Goal: Information Seeking & Learning: Learn about a topic

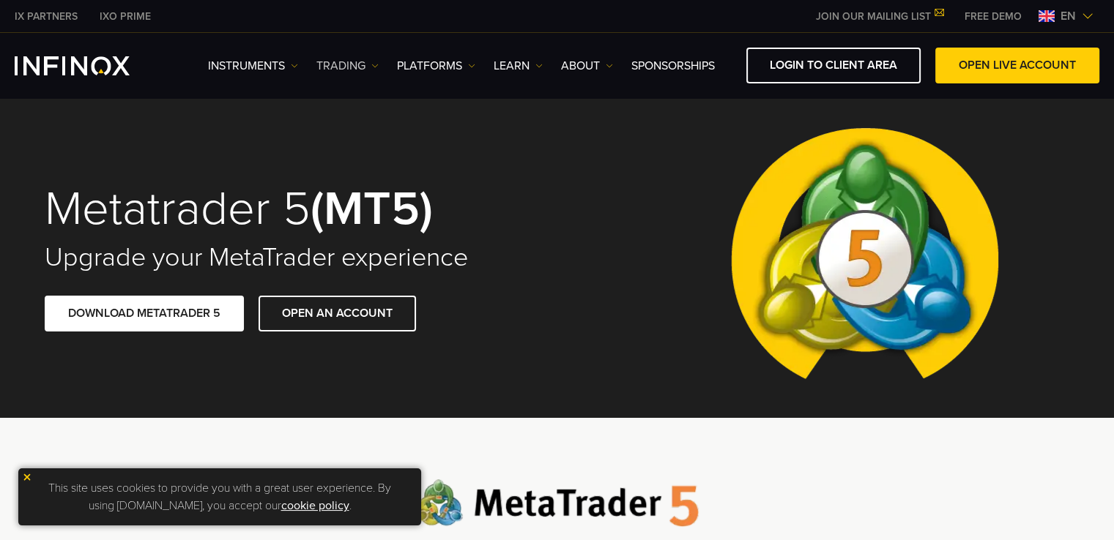
click at [363, 62] on link "TRADING" at bounding box center [347, 66] width 62 height 18
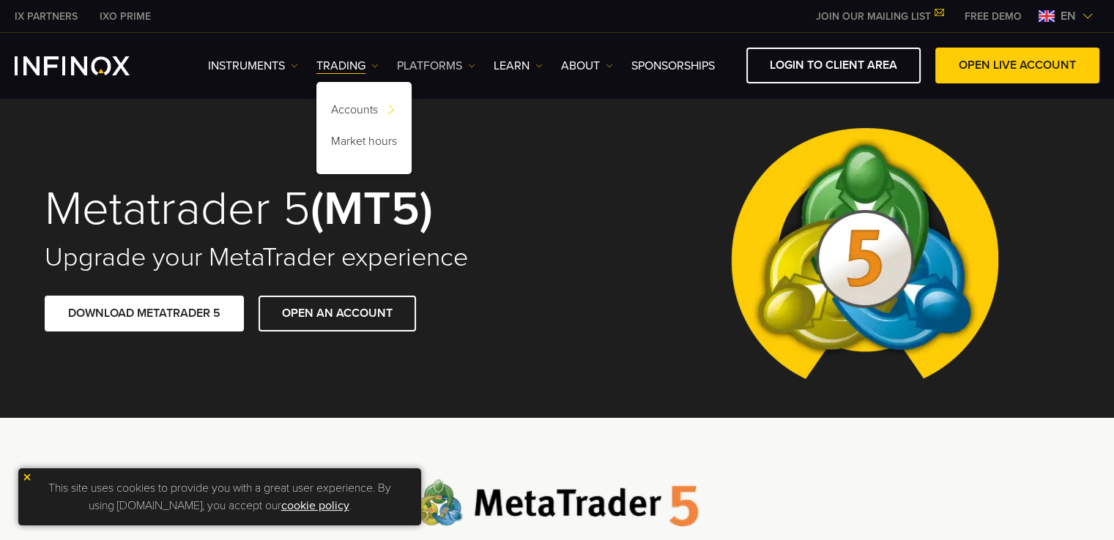
click at [428, 64] on link "PLATFORMS" at bounding box center [436, 66] width 78 height 18
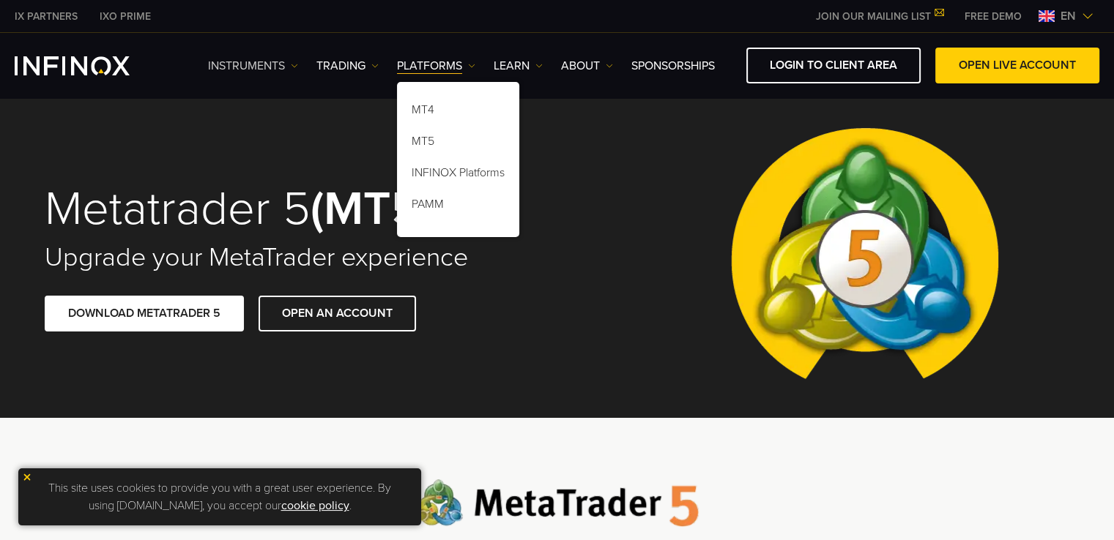
click at [275, 71] on link "Instruments" at bounding box center [253, 66] width 90 height 18
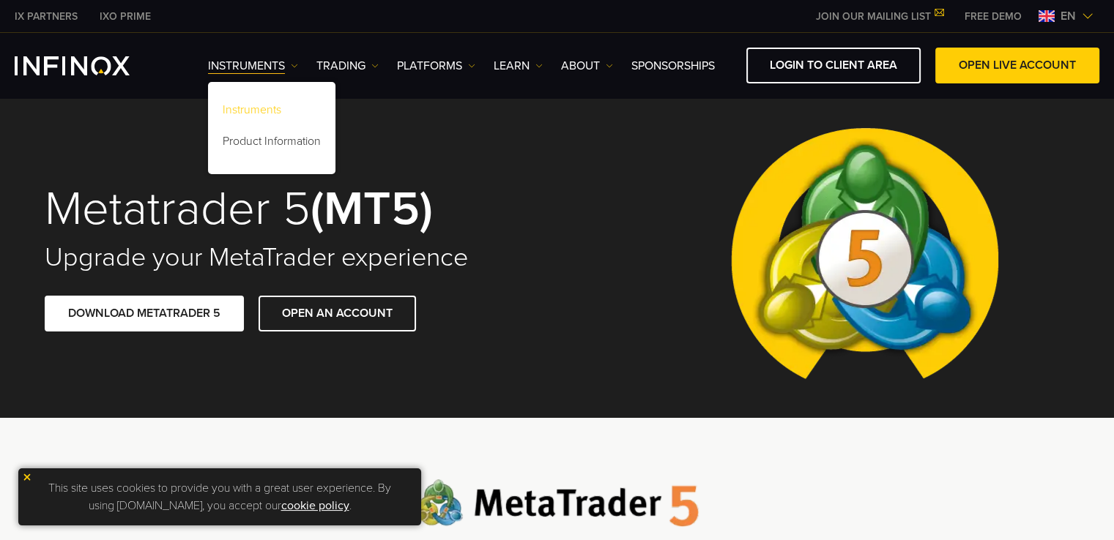
click at [265, 122] on link "Instruments" at bounding box center [271, 112] width 127 height 31
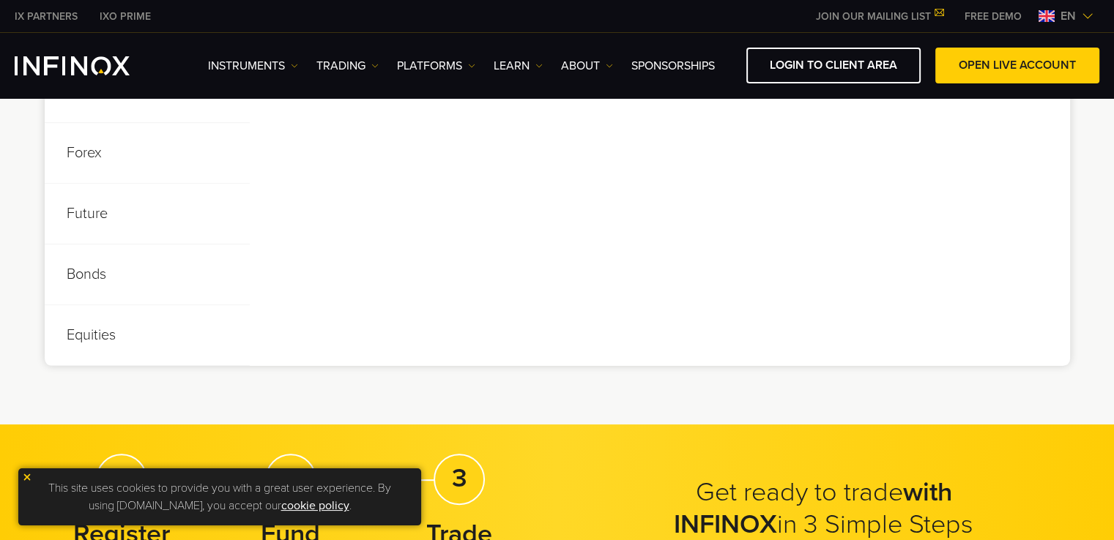
scroll to position [732, 0]
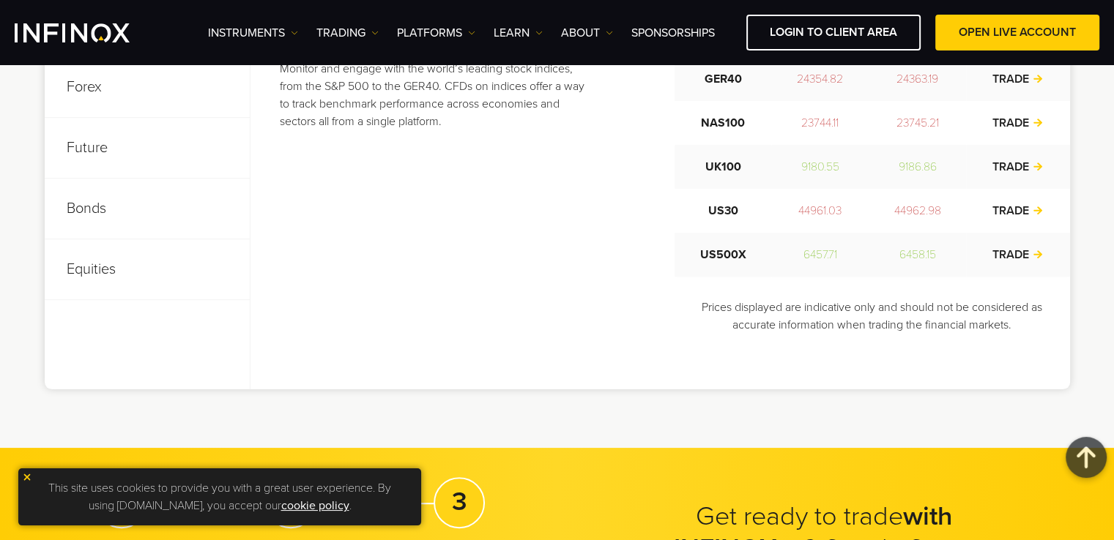
click at [91, 179] on p "Bonds" at bounding box center [147, 209] width 205 height 61
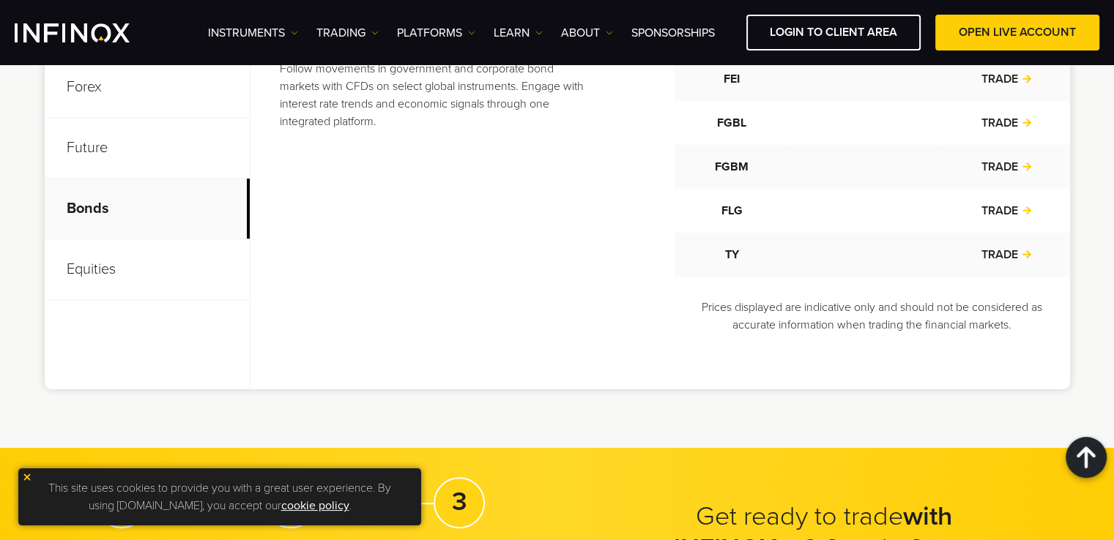
click at [88, 167] on p "Future" at bounding box center [147, 148] width 205 height 61
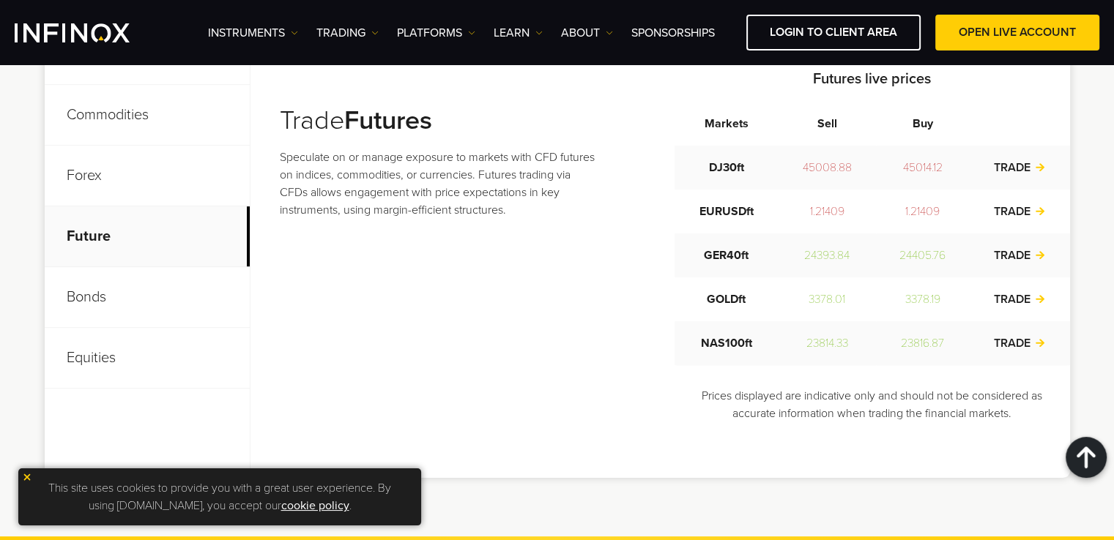
scroll to position [582, 0]
